Goal: Task Accomplishment & Management: Manage account settings

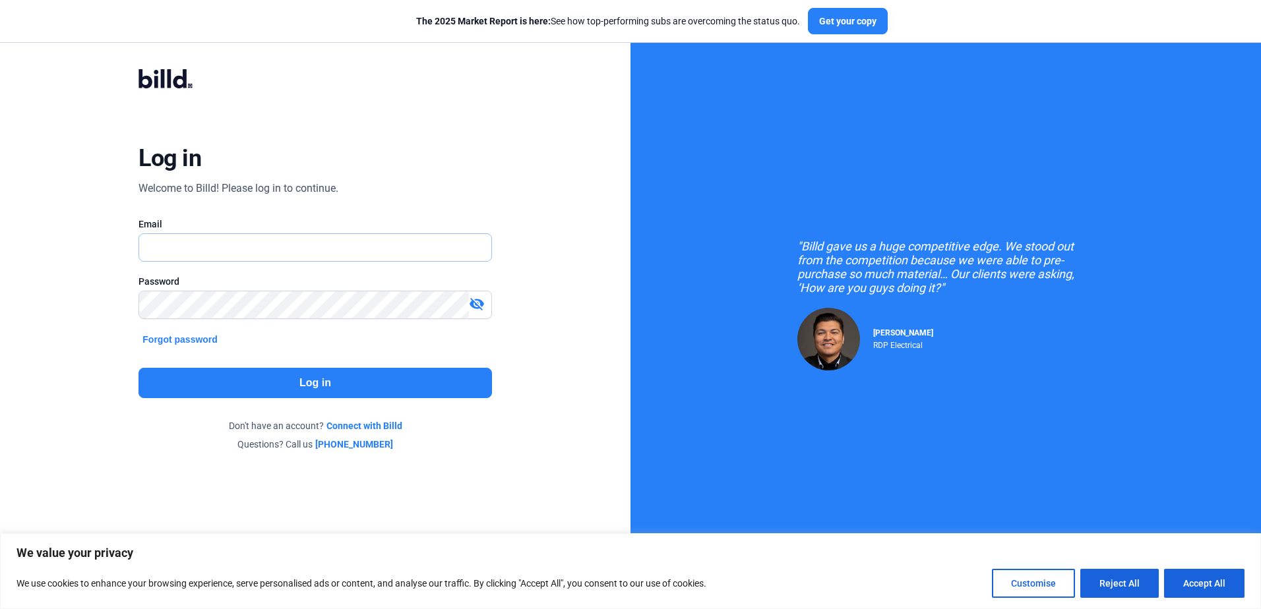
type input "[EMAIL_ADDRESS][DOMAIN_NAME]"
click at [413, 379] on button "Log in" at bounding box center [315, 383] width 353 height 30
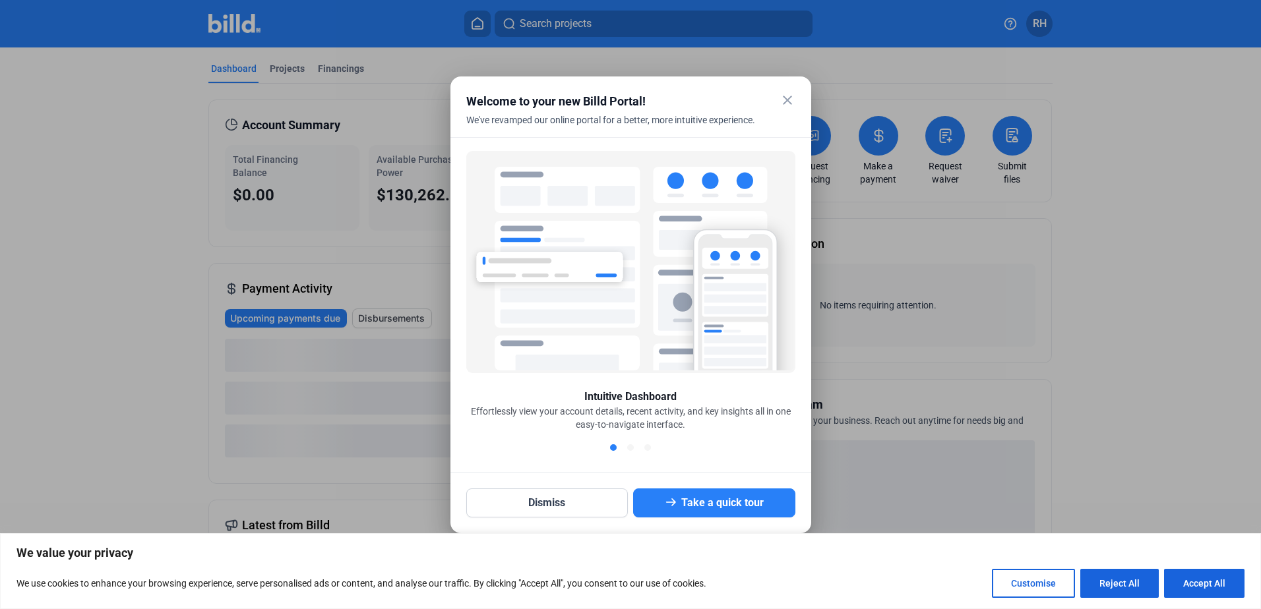
click at [795, 99] on mat-icon "close" at bounding box center [788, 100] width 16 height 16
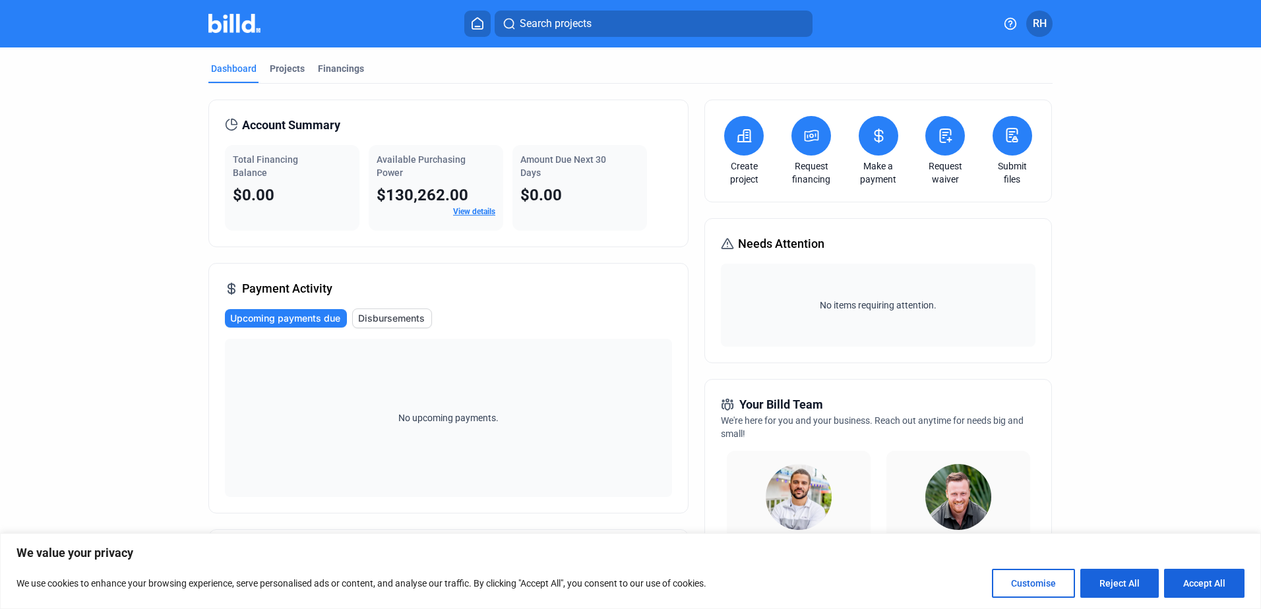
click at [457, 215] on link "View details" at bounding box center [474, 211] width 42 height 9
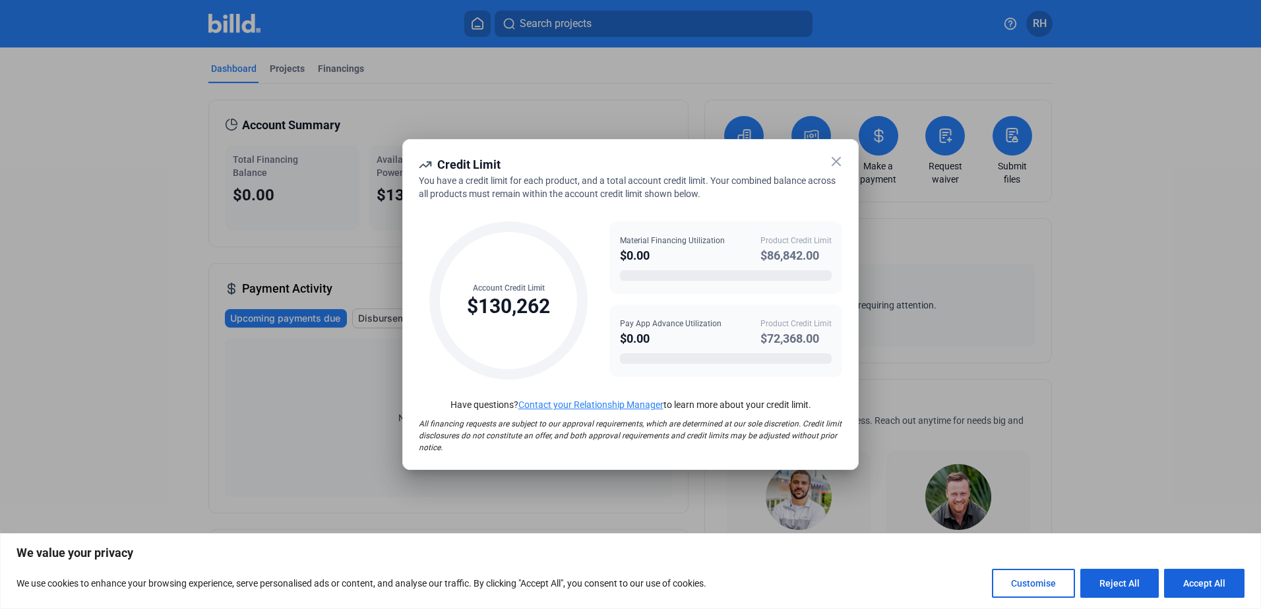
click at [840, 162] on icon at bounding box center [836, 162] width 16 height 16
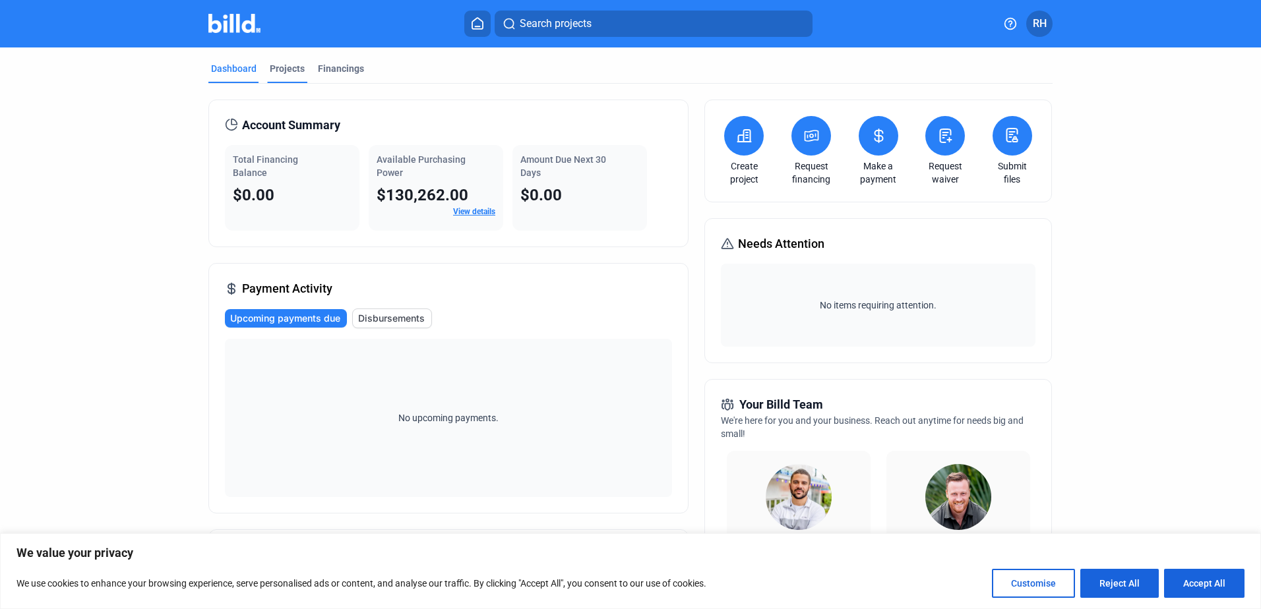
click at [295, 67] on div "Projects" at bounding box center [287, 68] width 35 height 13
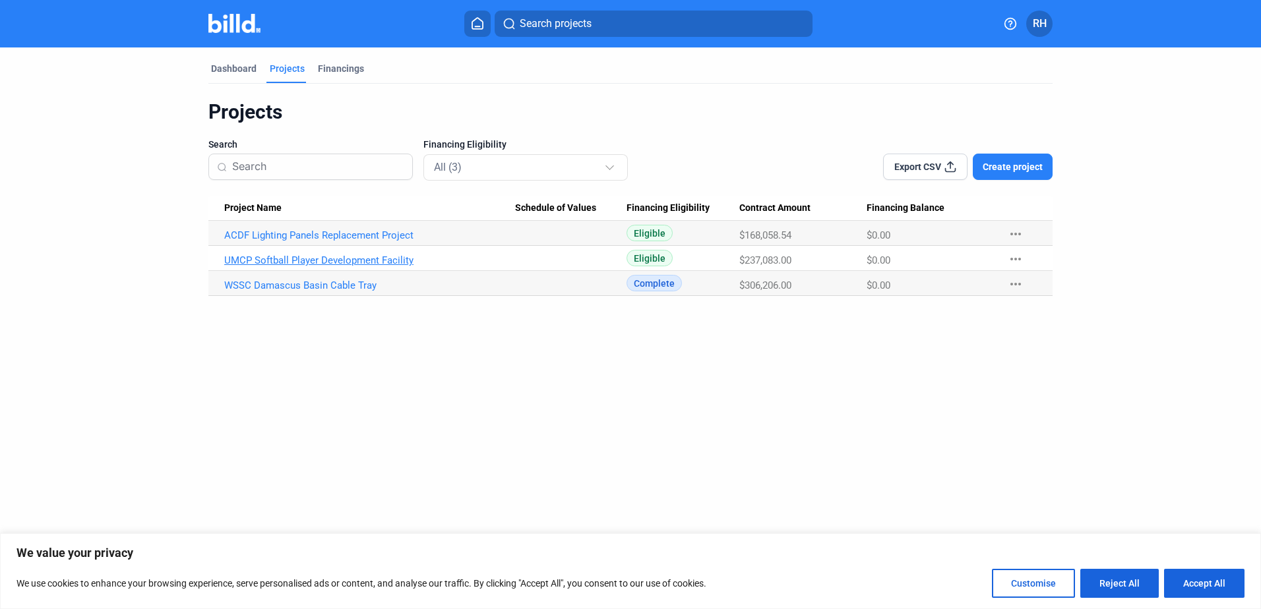
click at [298, 264] on link "UMCP Softball Player Development Facility" at bounding box center [369, 261] width 291 height 12
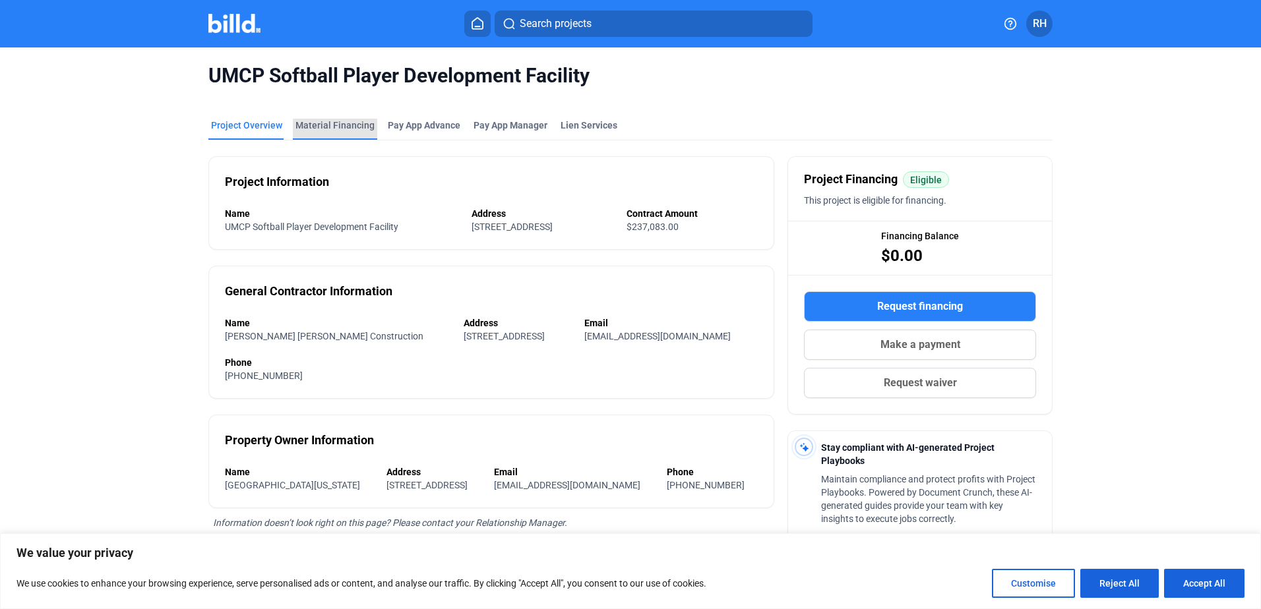
click at [346, 129] on div "Material Financing" at bounding box center [334, 125] width 79 height 13
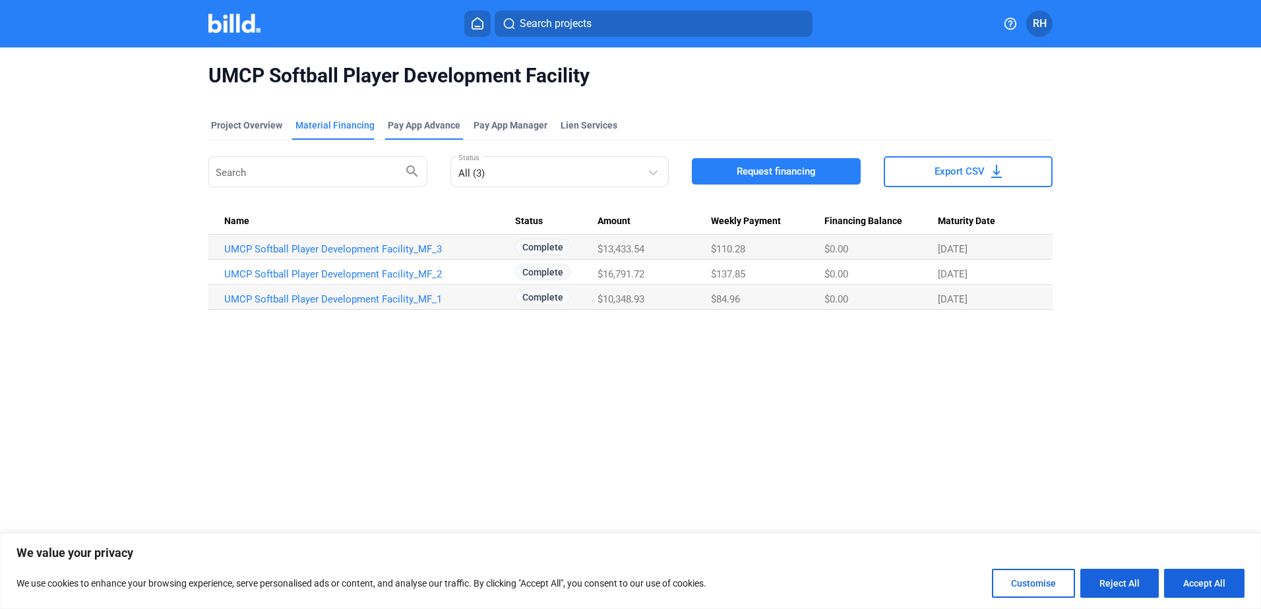
click at [423, 125] on div "Pay App Advance" at bounding box center [424, 125] width 73 height 13
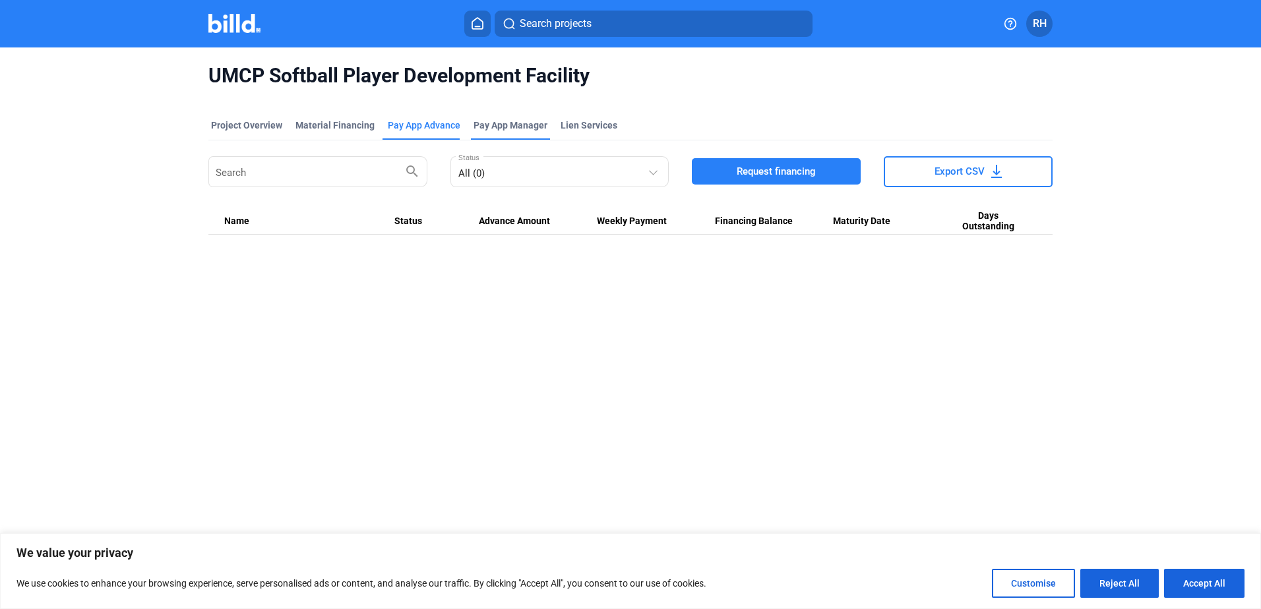
click at [505, 123] on span "Pay App Manager" at bounding box center [511, 125] width 74 height 13
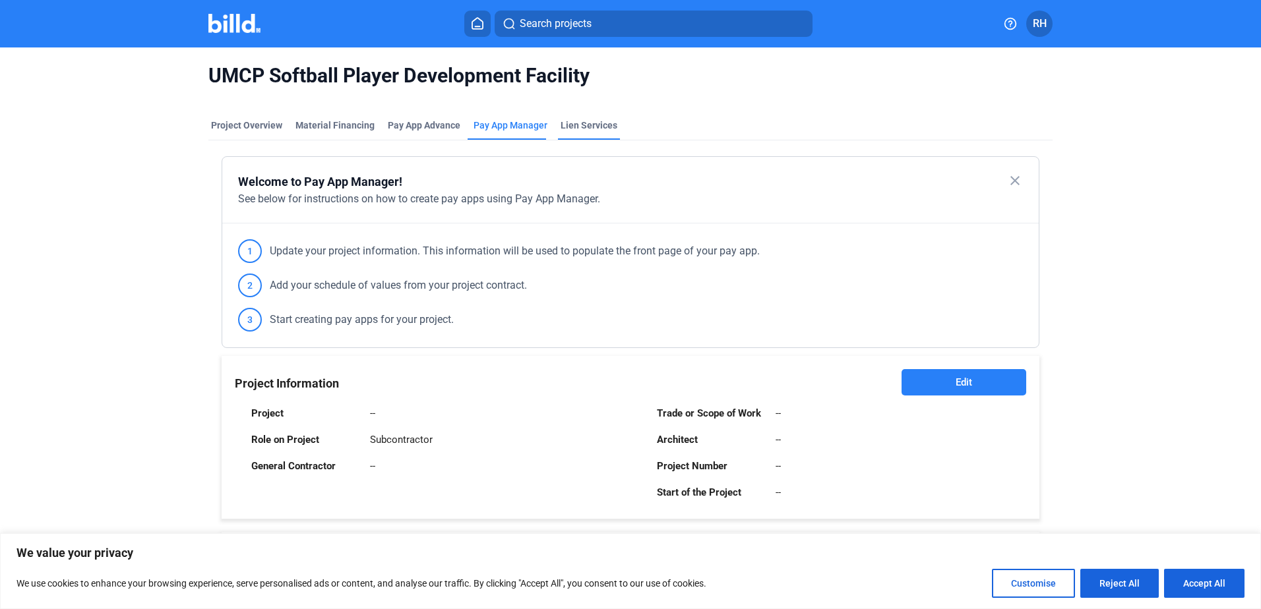
click at [575, 124] on div "Lien Services" at bounding box center [589, 125] width 57 height 13
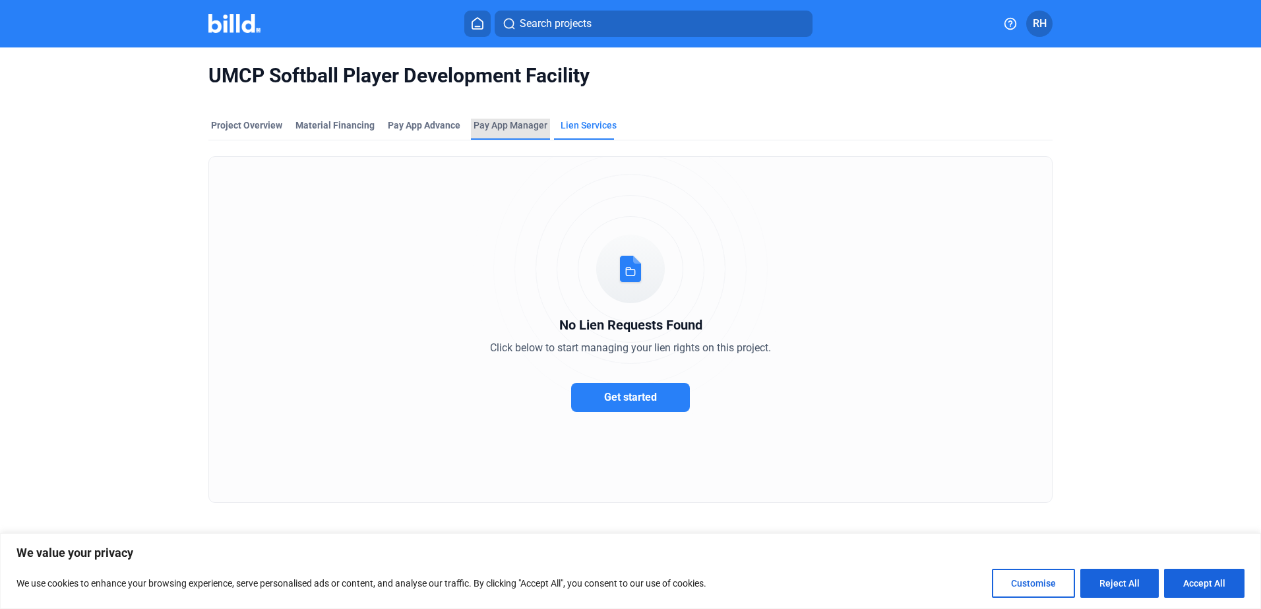
click at [525, 136] on div "Pay App Manager" at bounding box center [510, 129] width 79 height 21
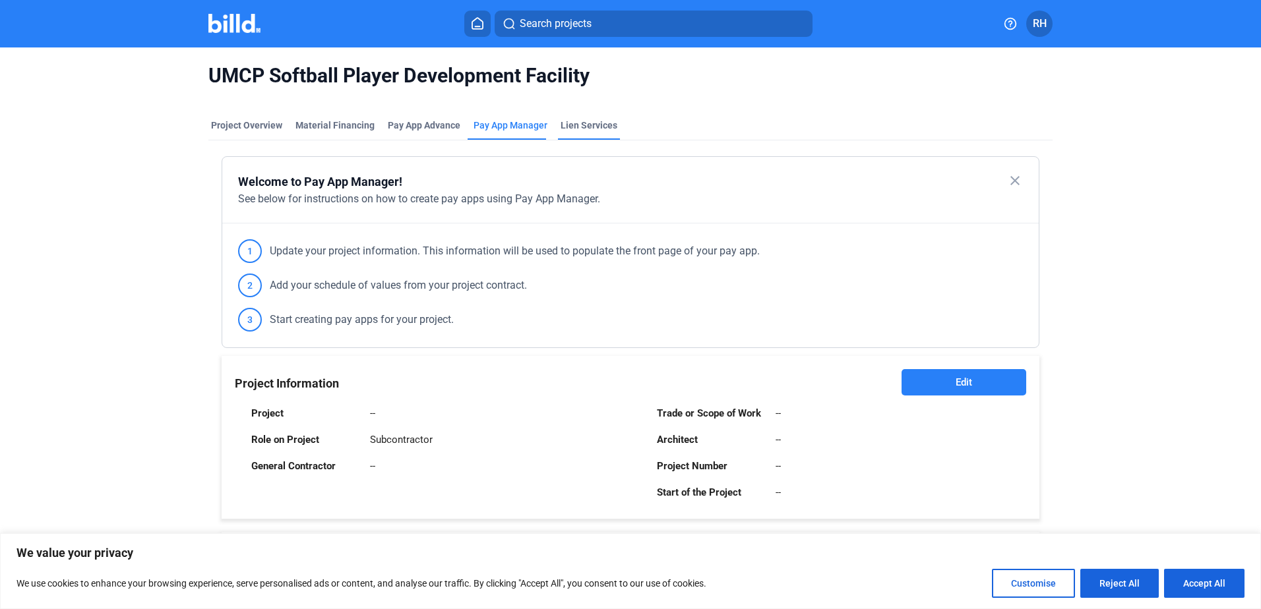
click at [569, 121] on div "Lien Services" at bounding box center [589, 125] width 57 height 13
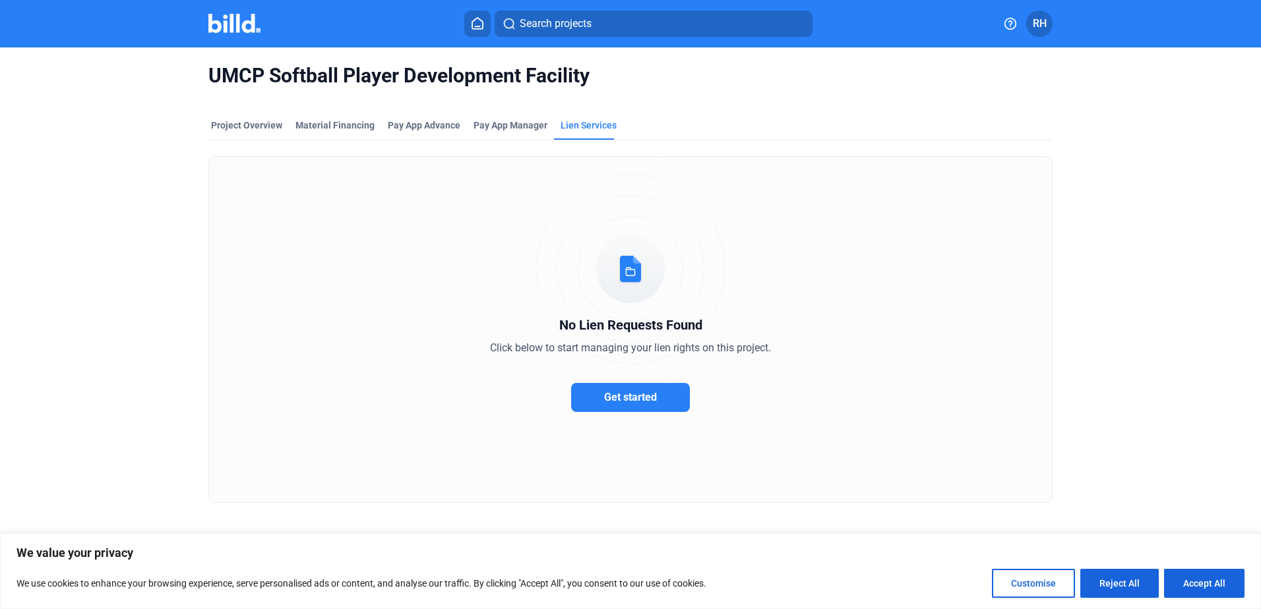
click at [618, 403] on span "Get started" at bounding box center [630, 397] width 53 height 13
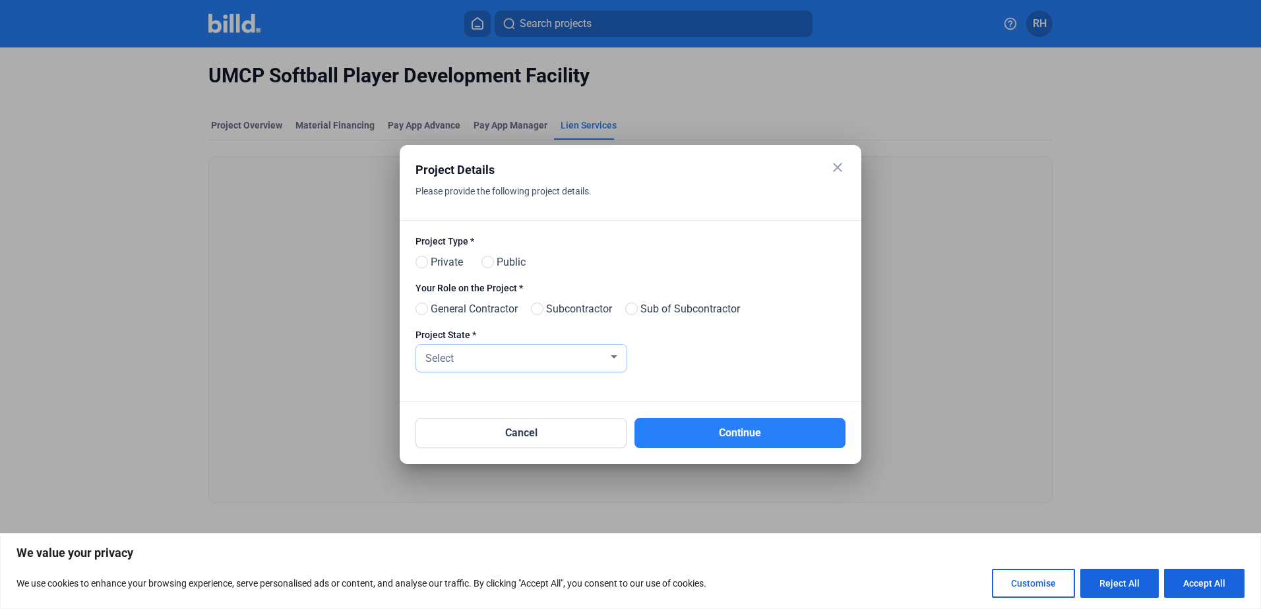
click at [584, 361] on div "Select" at bounding box center [515, 357] width 185 height 18
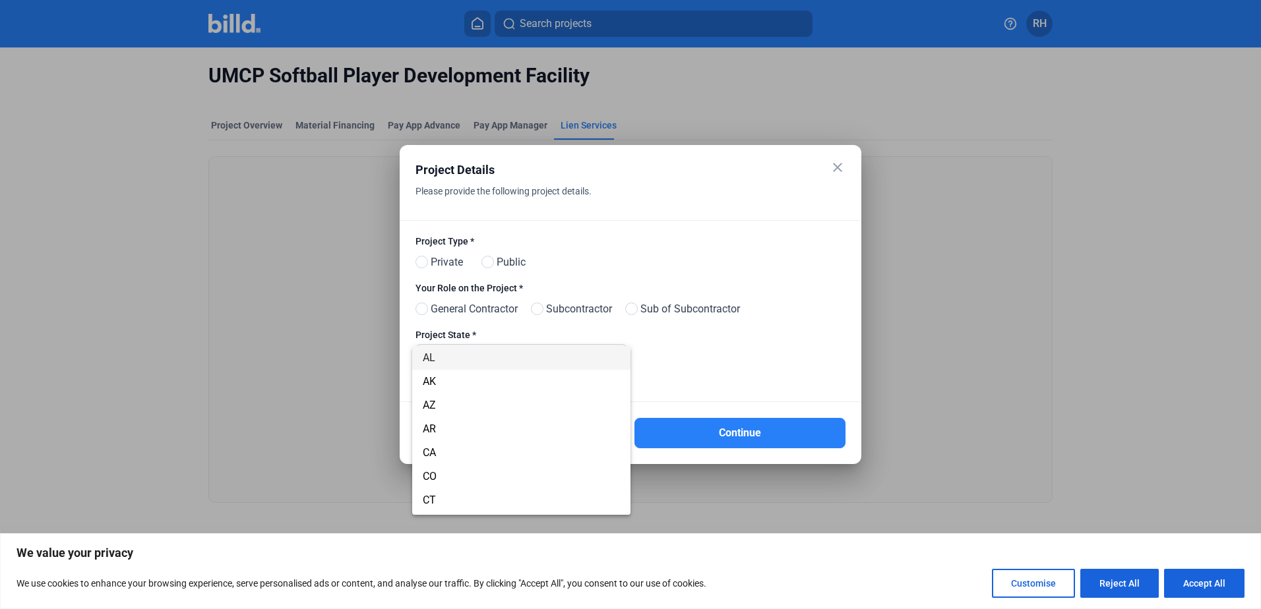
click at [831, 160] on div at bounding box center [630, 304] width 1261 height 609
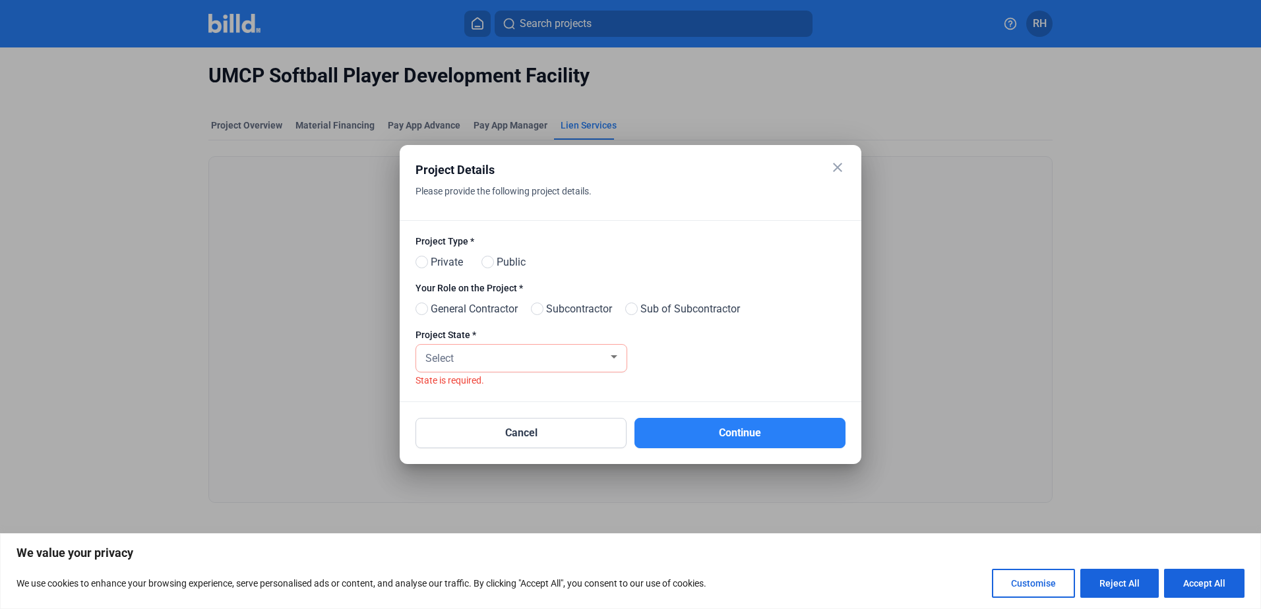
click at [831, 160] on mat-icon "close" at bounding box center [838, 168] width 16 height 16
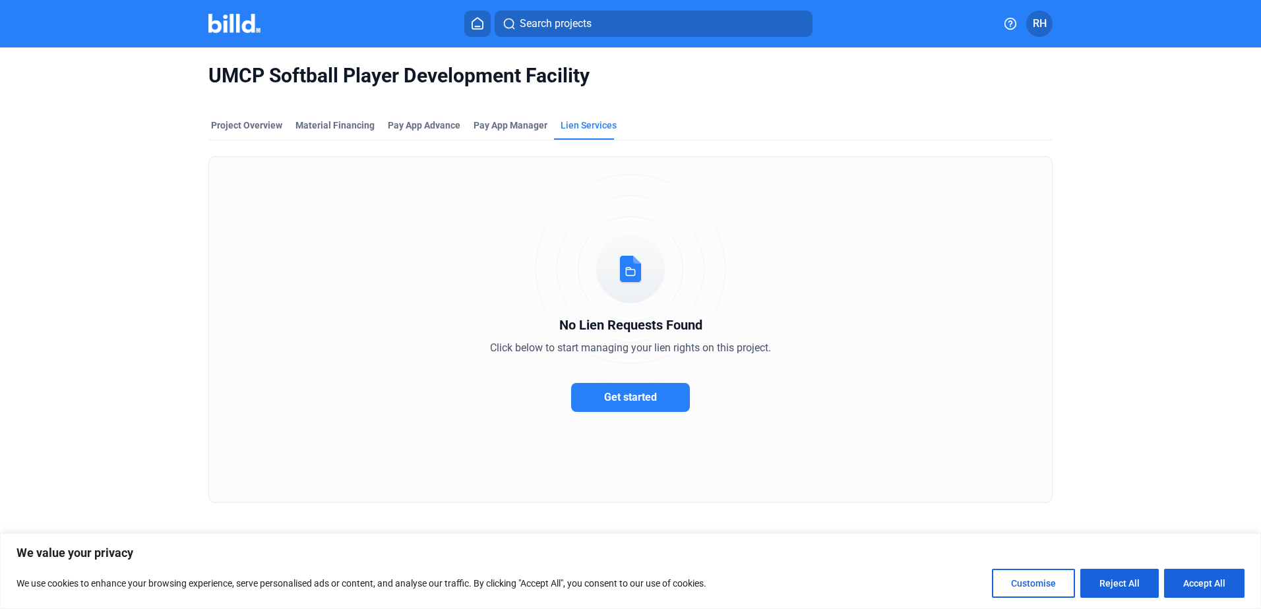
click at [1178, 569] on button "Accept All" at bounding box center [1204, 583] width 80 height 29
checkbox input "true"
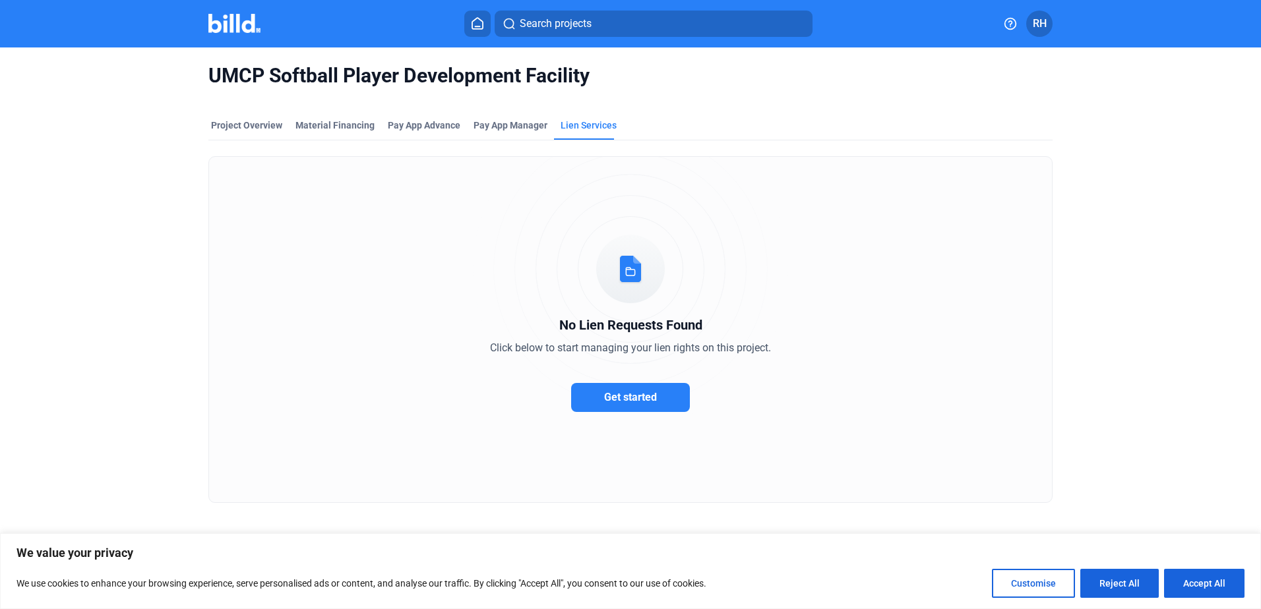
checkbox input "true"
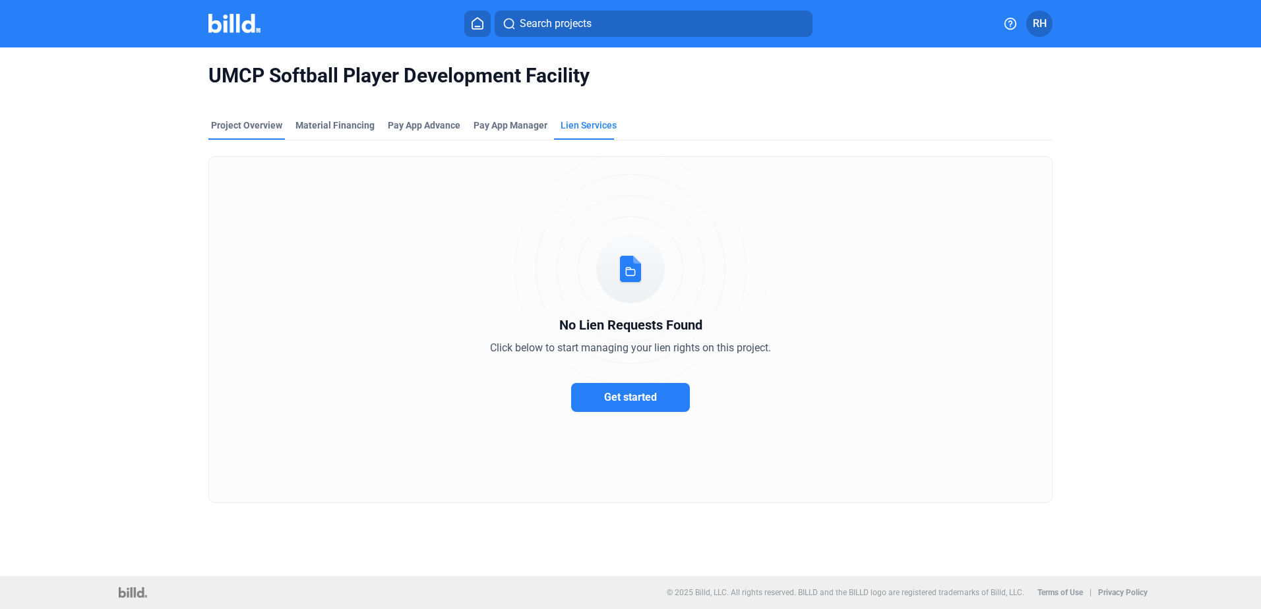
click at [258, 124] on div "Project Overview" at bounding box center [246, 125] width 71 height 13
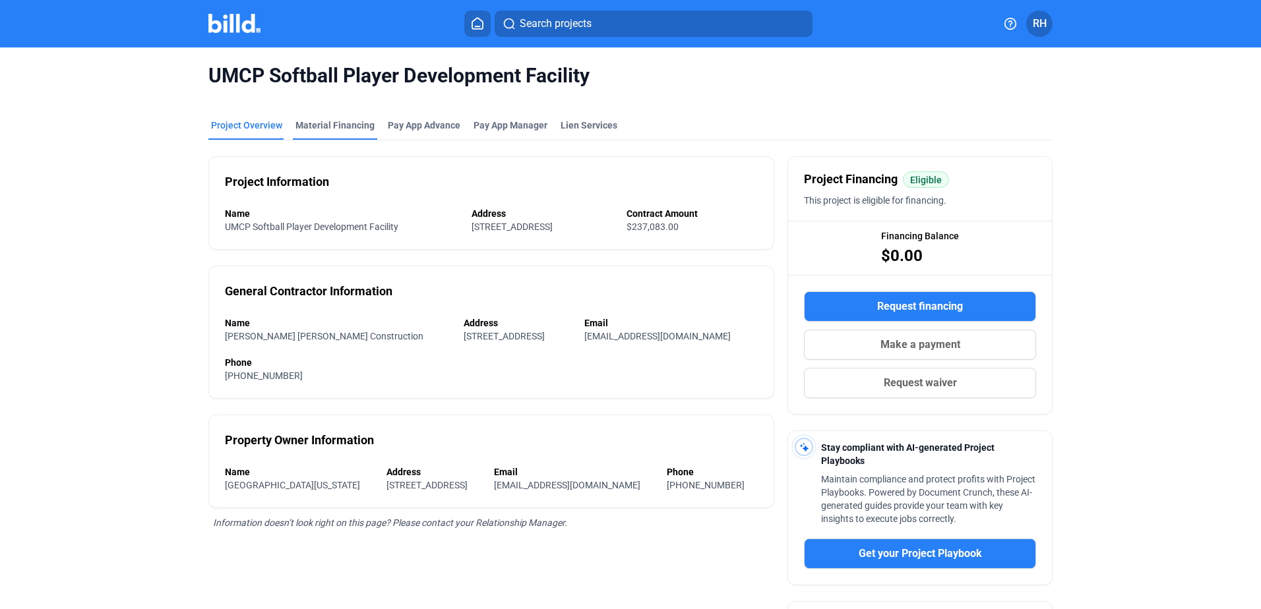
click at [354, 134] on div "Material Financing" at bounding box center [335, 129] width 84 height 21
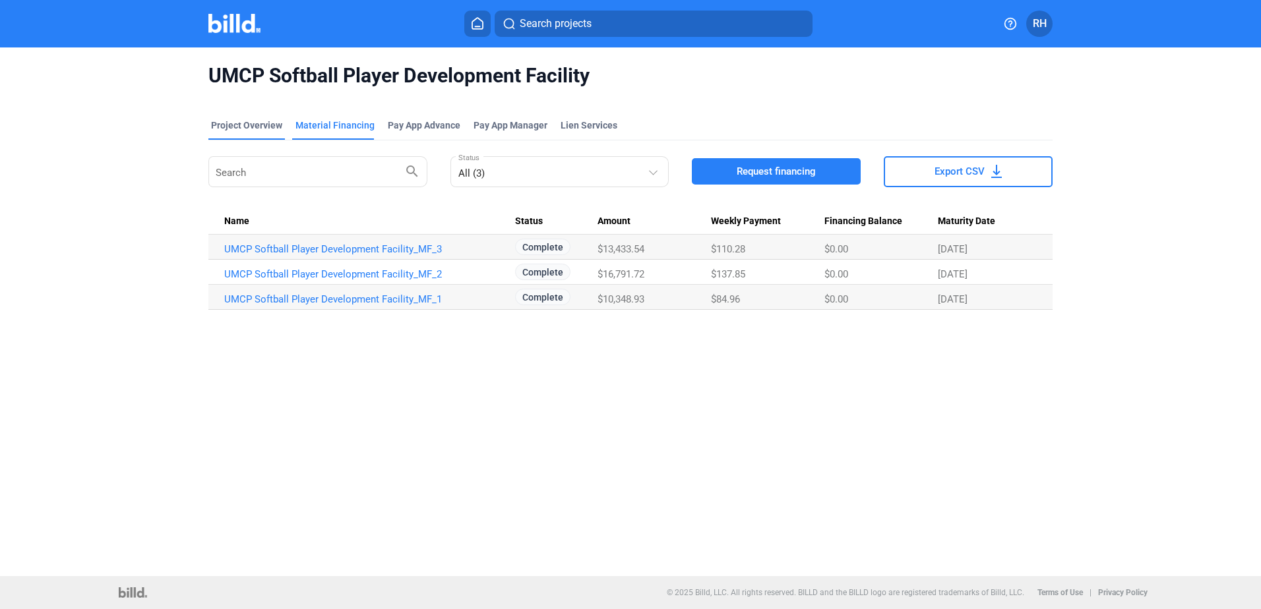
click at [257, 121] on div "Project Overview" at bounding box center [246, 125] width 71 height 13
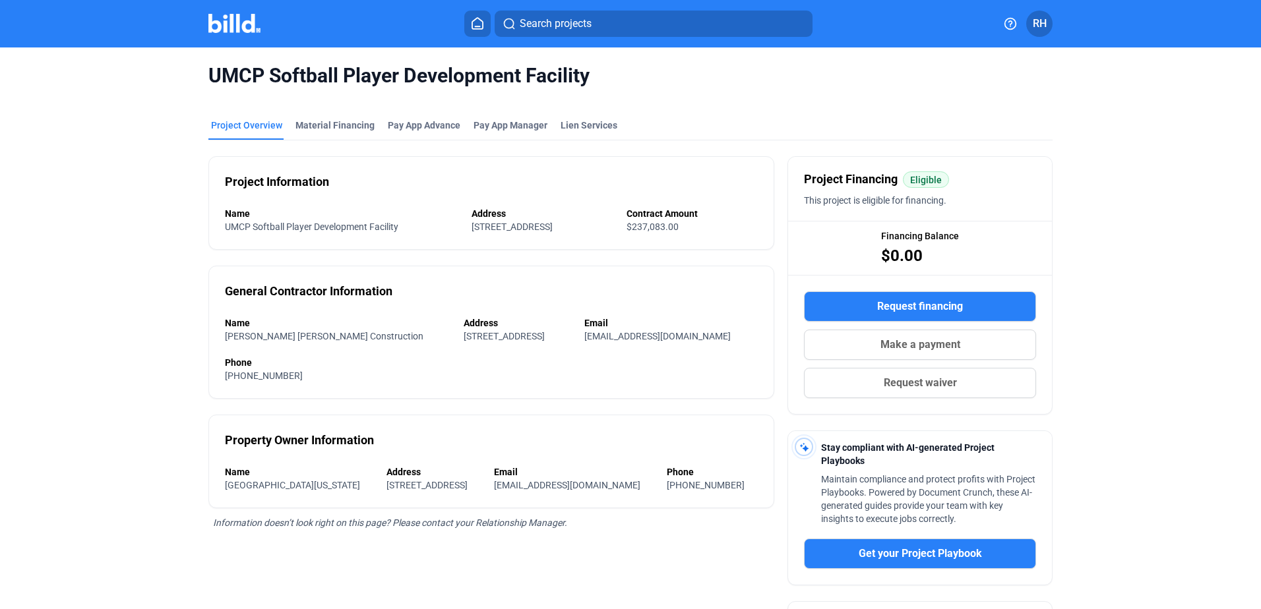
click at [525, 20] on span "Search projects" at bounding box center [556, 24] width 72 height 16
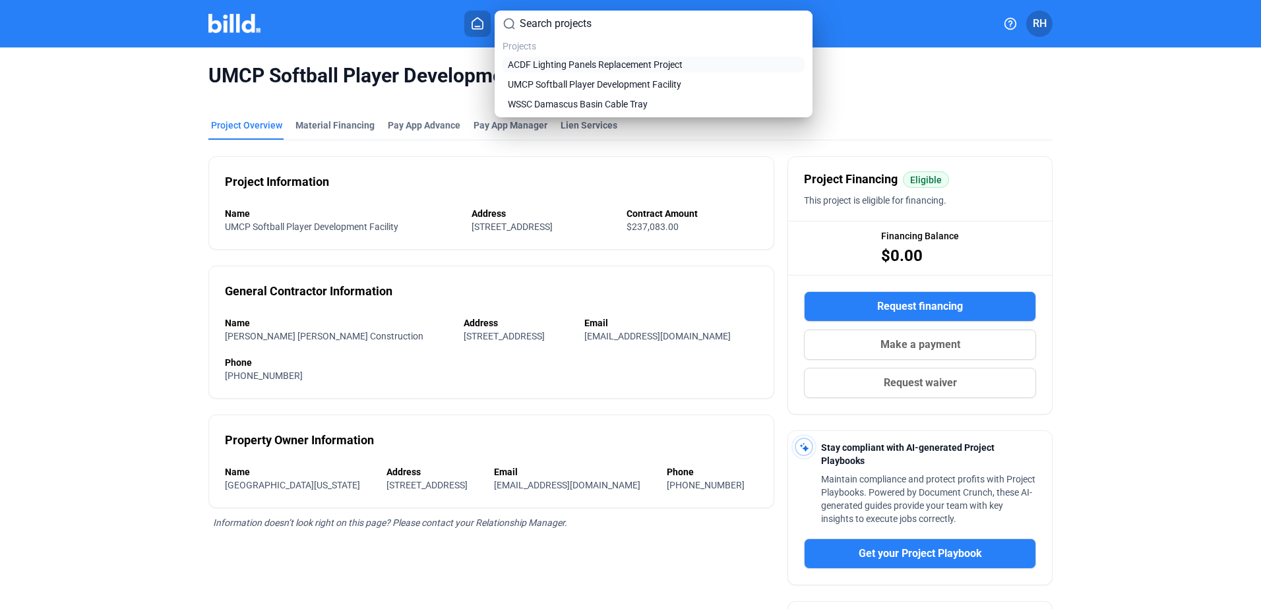
click at [575, 69] on span "ACDF Lighting Panels Replacement Project" at bounding box center [595, 64] width 175 height 13
